Goal: Understand process/instructions

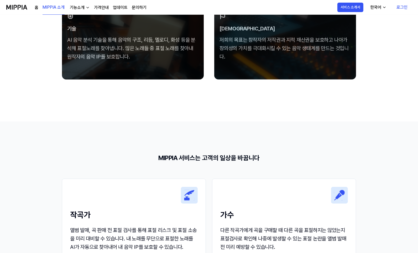
scroll to position [571, 0]
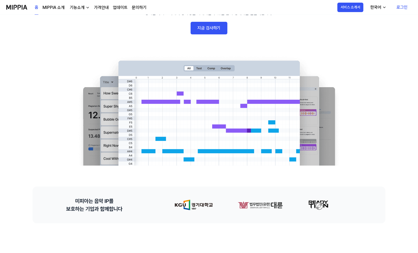
scroll to position [120, 0]
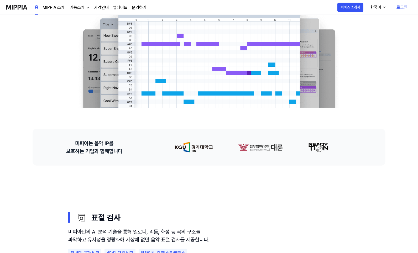
click at [354, 148] on img at bounding box center [362, 147] width 16 height 11
click at [383, 148] on div at bounding box center [401, 147] width 37 height 11
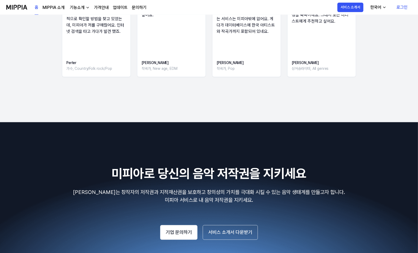
scroll to position [880, 0]
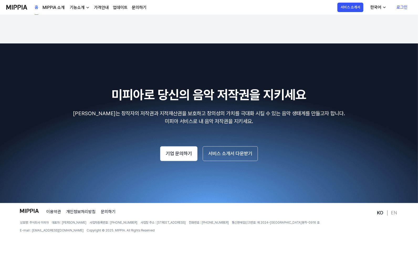
click at [64, 223] on span "대표자 : [PERSON_NAME]" at bounding box center [69, 223] width 35 height 5
copy span "오찬호"
click at [95, 9] on link "가격안내" at bounding box center [101, 7] width 15 height 6
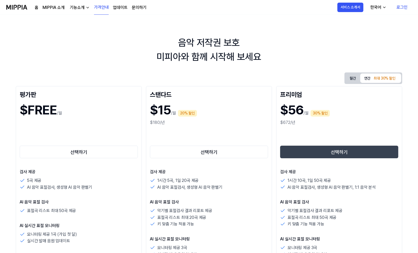
click at [81, 12] on div "홈 MIPPIA 소개 기능소개 가격안내 업데이트 문의하기" at bounding box center [91, 7] width 112 height 14
click at [83, 9] on div "기능소개" at bounding box center [77, 7] width 17 height 6
click at [79, 19] on link "표절 검사" at bounding box center [79, 19] width 50 height 11
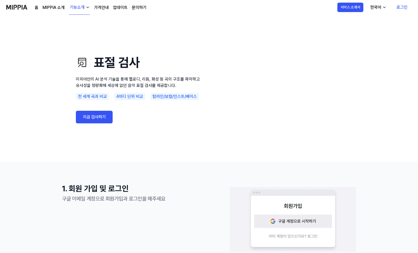
click at [85, 115] on link "지금 검사하기" at bounding box center [94, 117] width 37 height 13
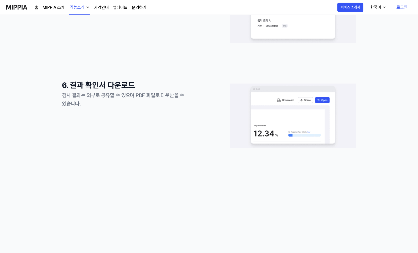
scroll to position [630, 0]
